Goal: Find specific page/section: Find specific page/section

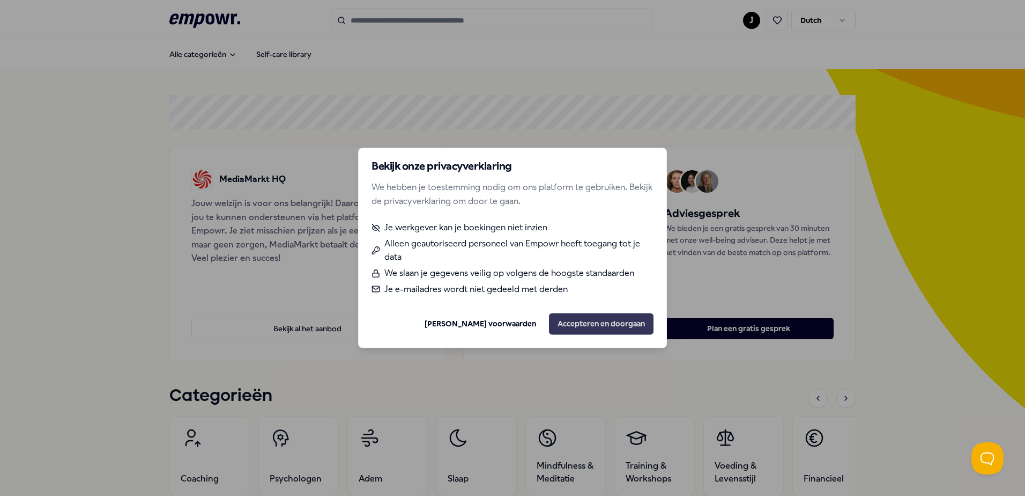
click at [574, 323] on button "Accepteren en doorgaan" at bounding box center [601, 323] width 105 height 21
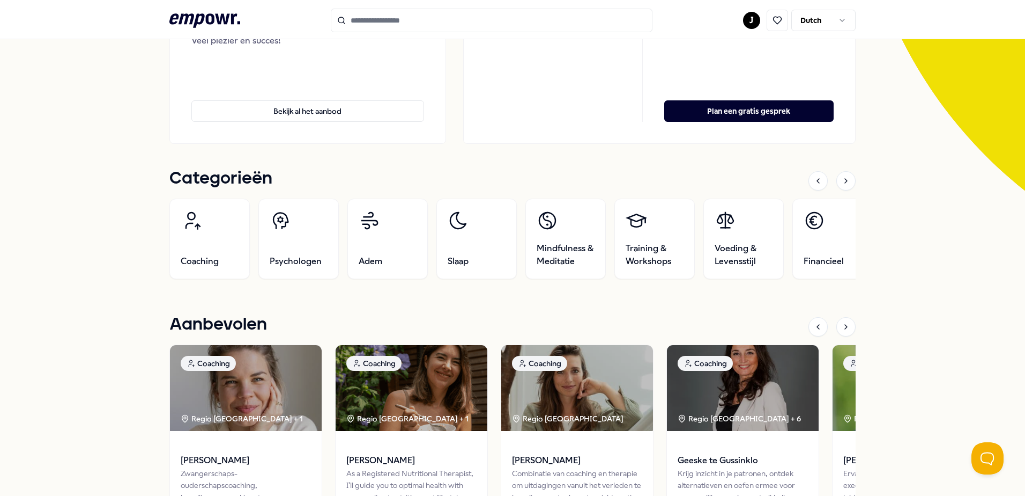
scroll to position [164, 0]
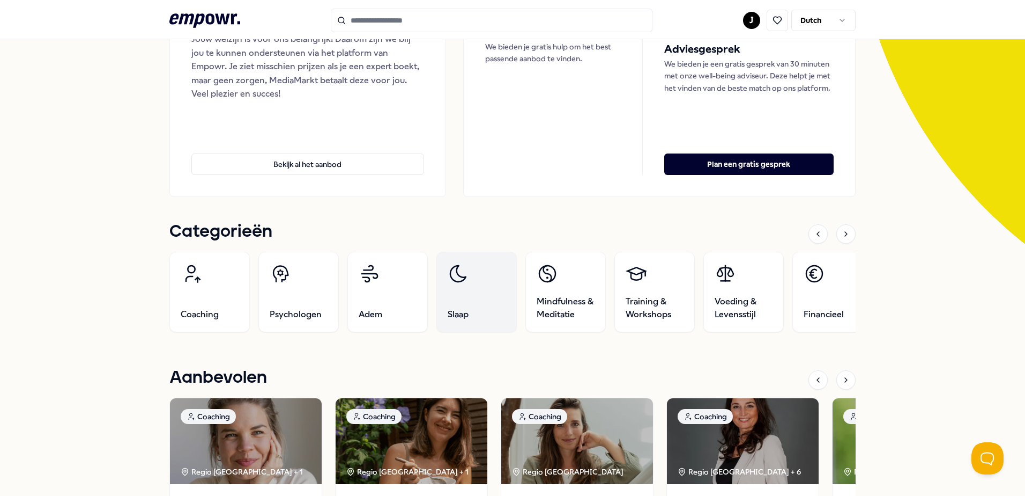
click at [477, 299] on link "Slaap" at bounding box center [477, 292] width 80 height 80
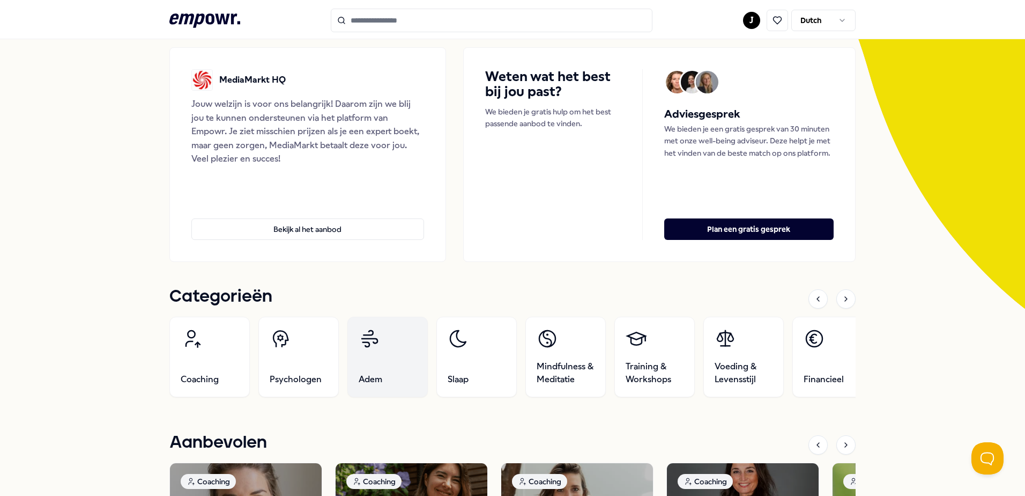
scroll to position [107, 0]
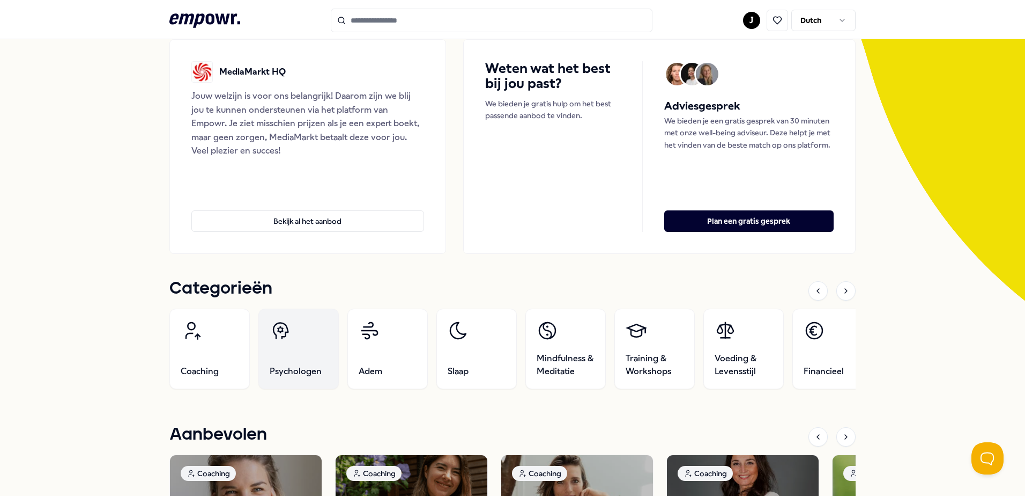
click at [275, 342] on link "Psychologen" at bounding box center [298, 348] width 80 height 80
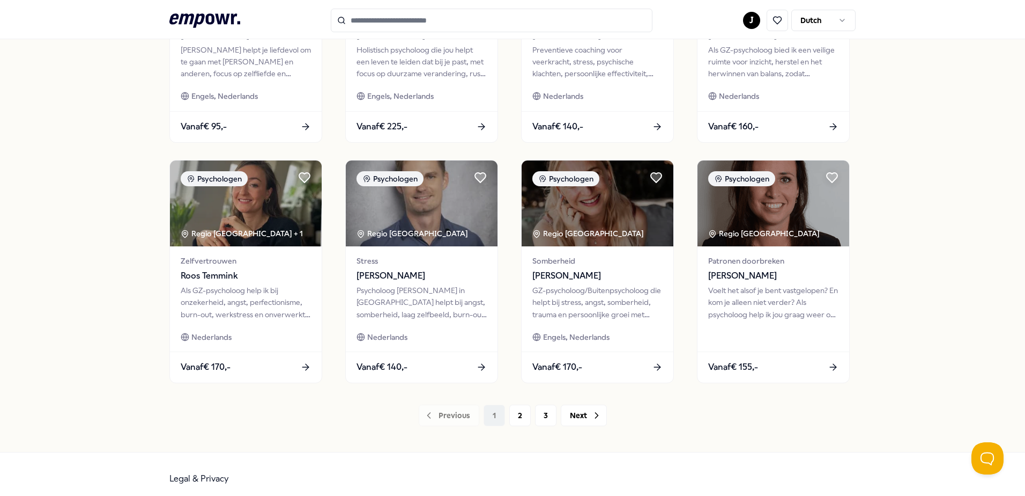
scroll to position [464, 0]
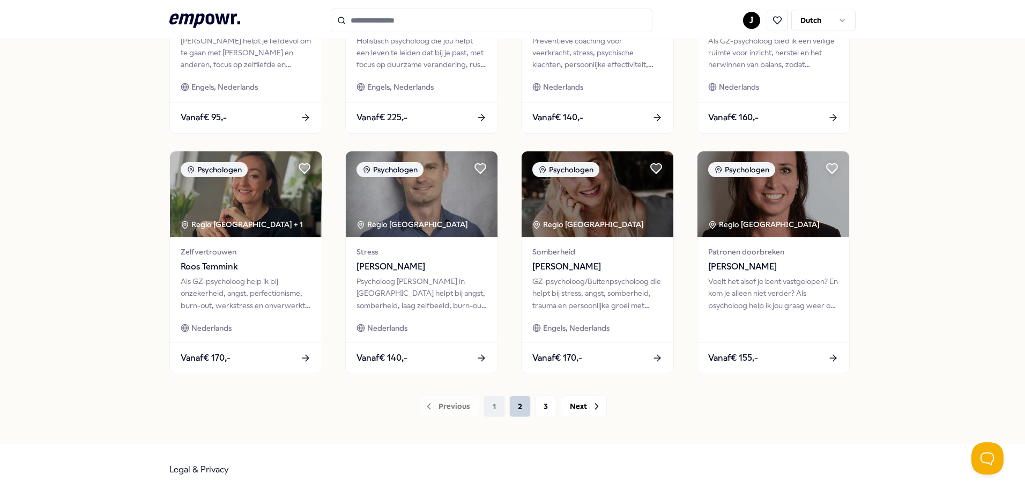
click at [516, 401] on button "2" at bounding box center [519, 405] width 21 height 21
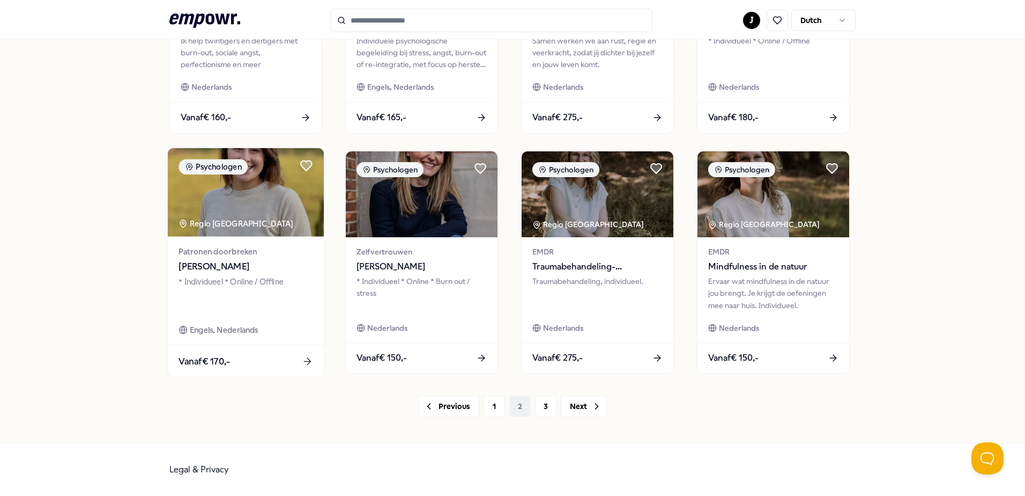
scroll to position [249, 0]
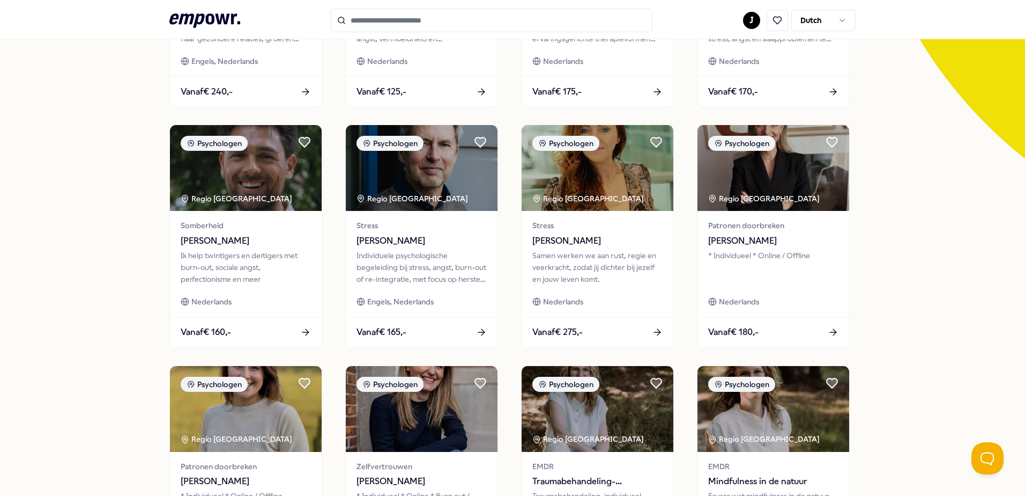
click at [959, 232] on div "25 Resultaten Filters Resetten Psychologen [PERSON_NAME] Taal Type Filters Rese…" at bounding box center [512, 238] width 1025 height 837
